Goal: Check status: Check status

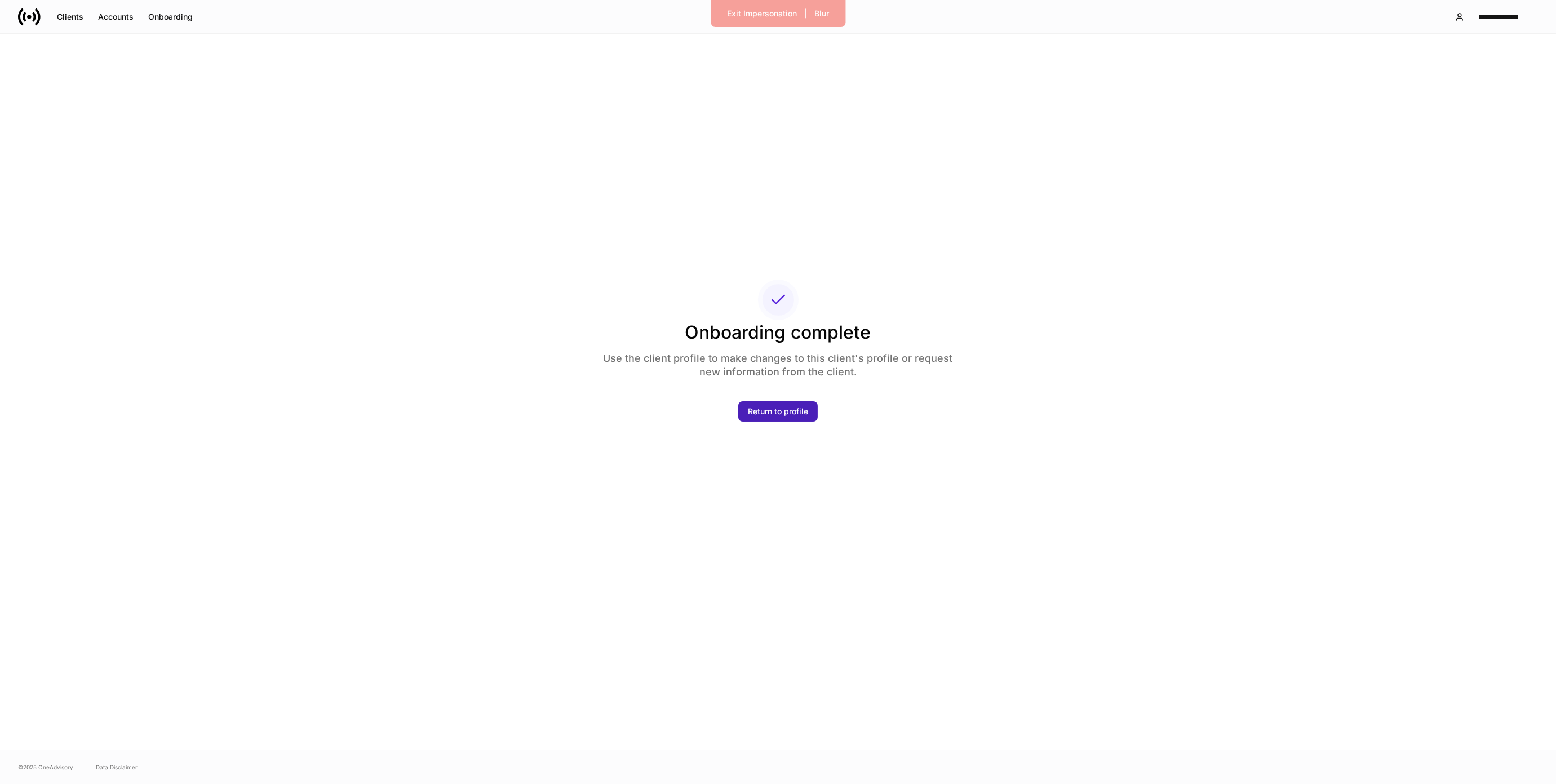
click at [750, 414] on div "Return to profile" at bounding box center [778, 412] width 60 height 11
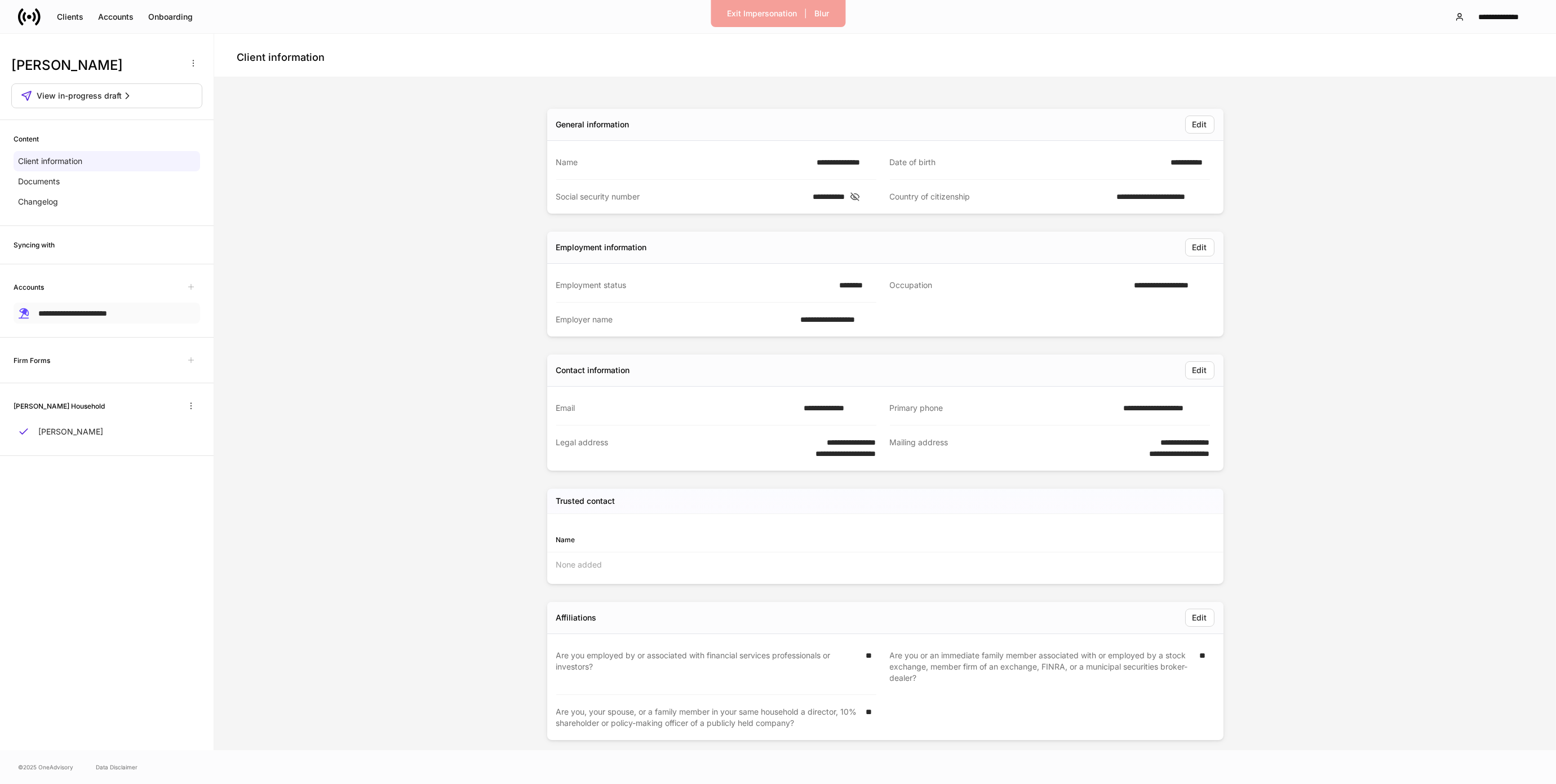
click at [110, 319] on div "**********" at bounding box center [107, 313] width 187 height 21
